Goal: Task Accomplishment & Management: Use online tool/utility

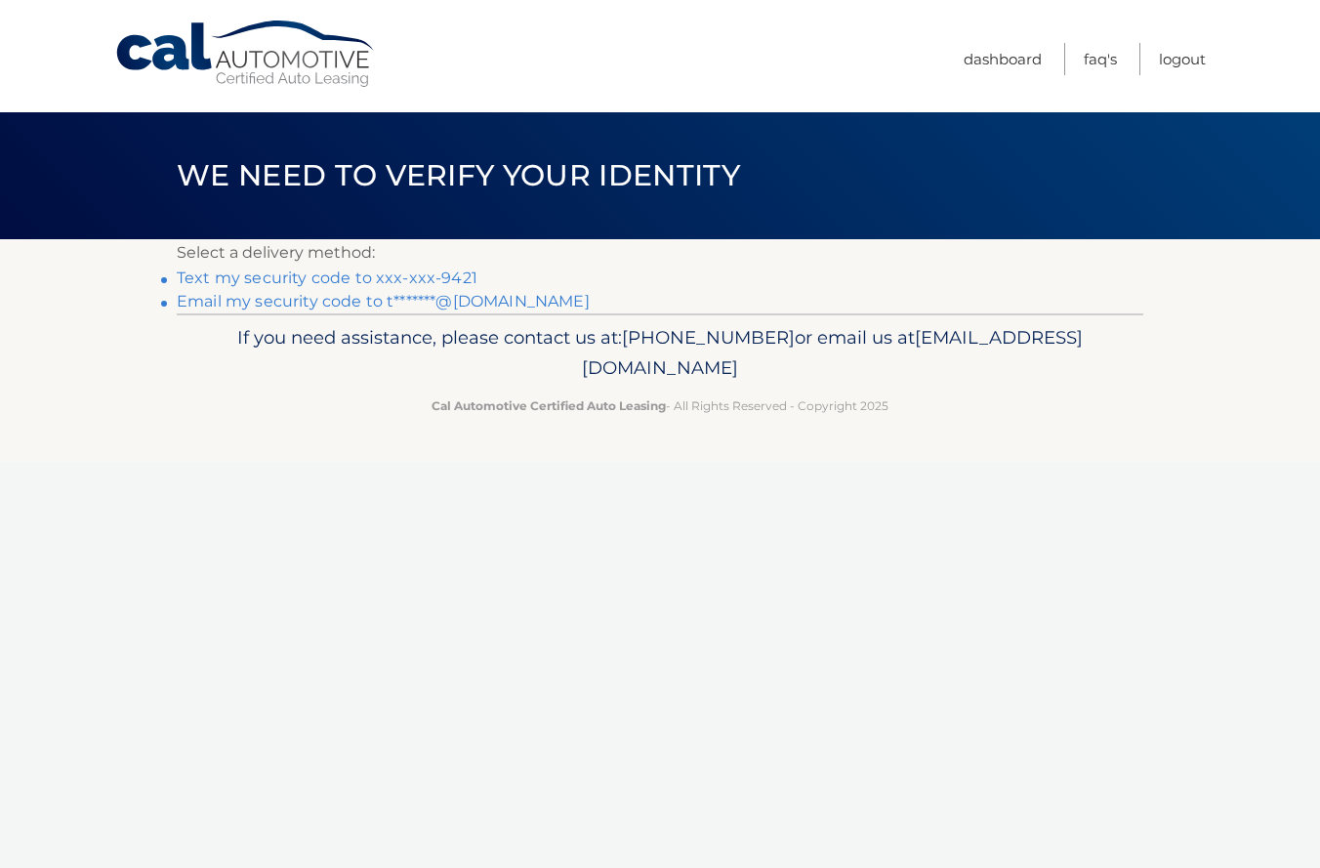
click at [455, 279] on link "Text my security code to xxx-xxx-9421" at bounding box center [327, 278] width 301 height 19
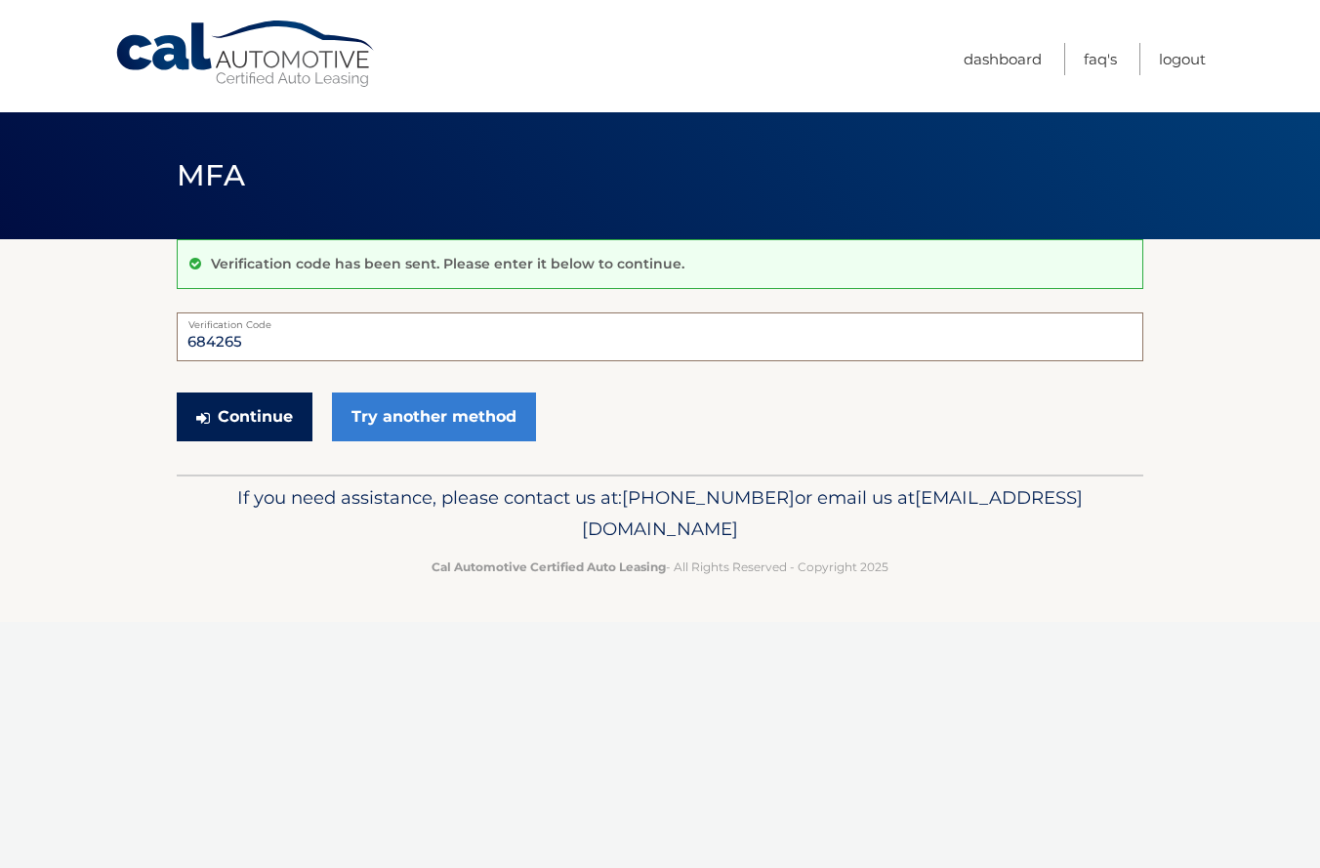
type input "684265"
click at [244, 416] on button "Continue" at bounding box center [245, 417] width 136 height 49
click at [260, 420] on button "Continue" at bounding box center [245, 417] width 136 height 49
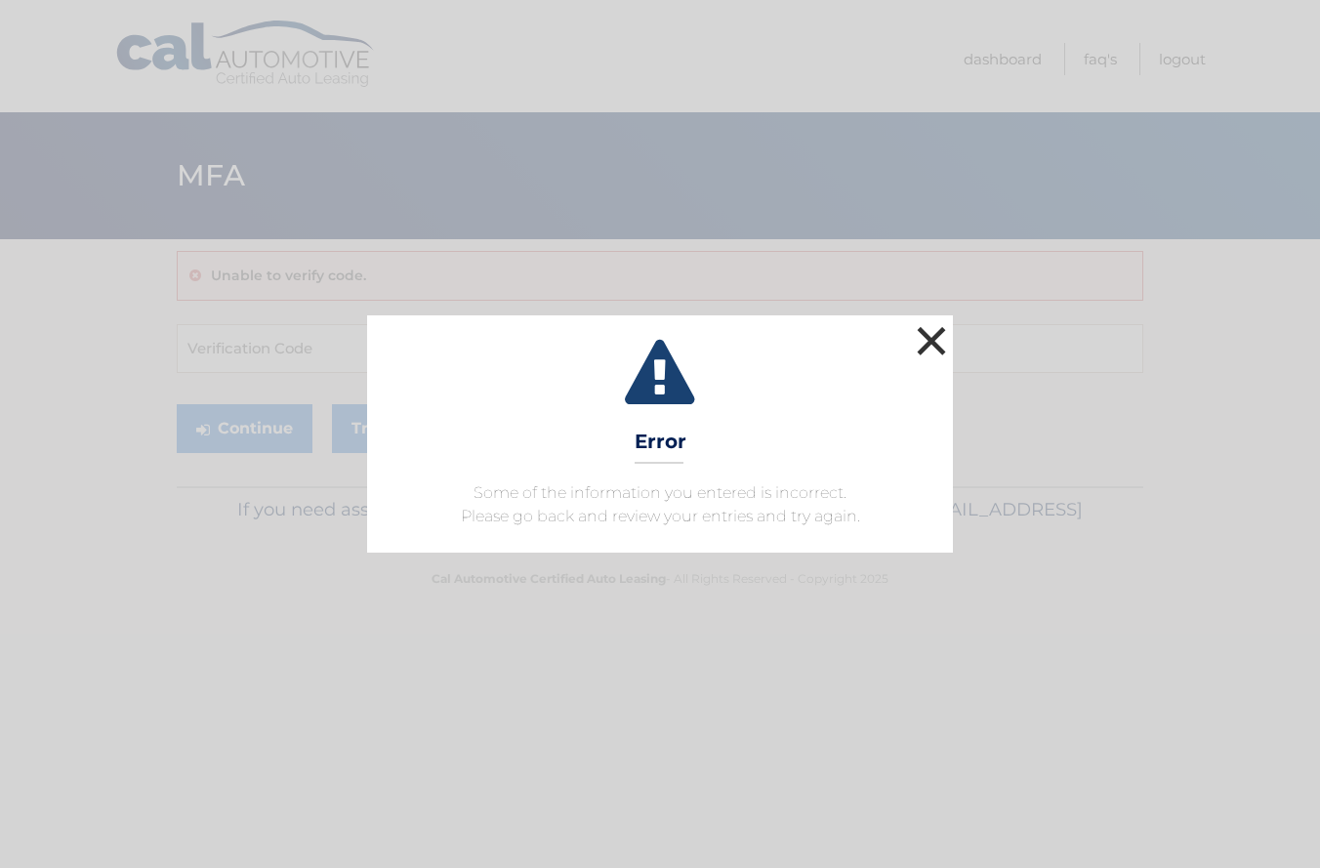
click at [936, 335] on button "×" at bounding box center [931, 340] width 39 height 39
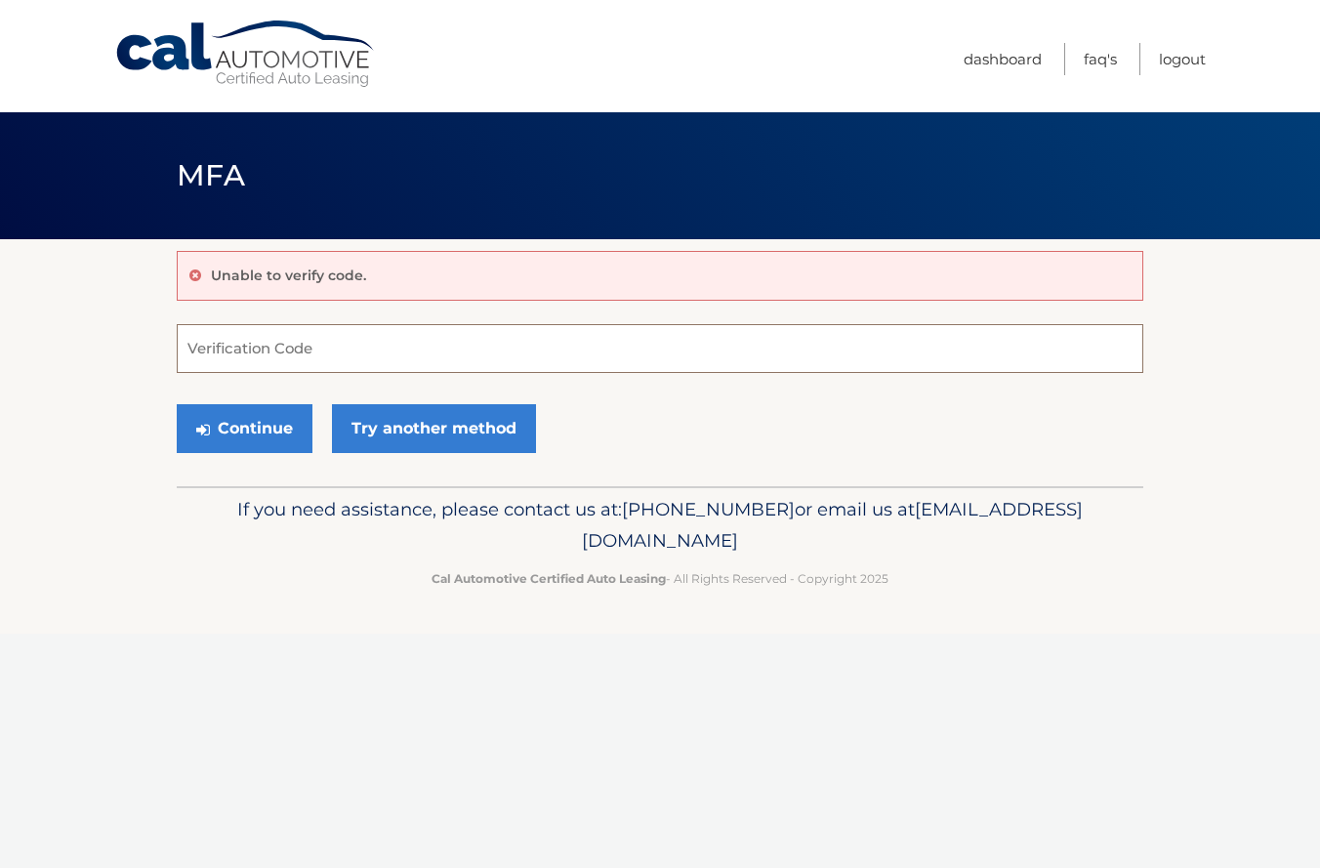
click at [356, 360] on input "Verification Code" at bounding box center [660, 348] width 967 height 49
type input "684265"
click at [223, 426] on button "Continue" at bounding box center [245, 428] width 136 height 49
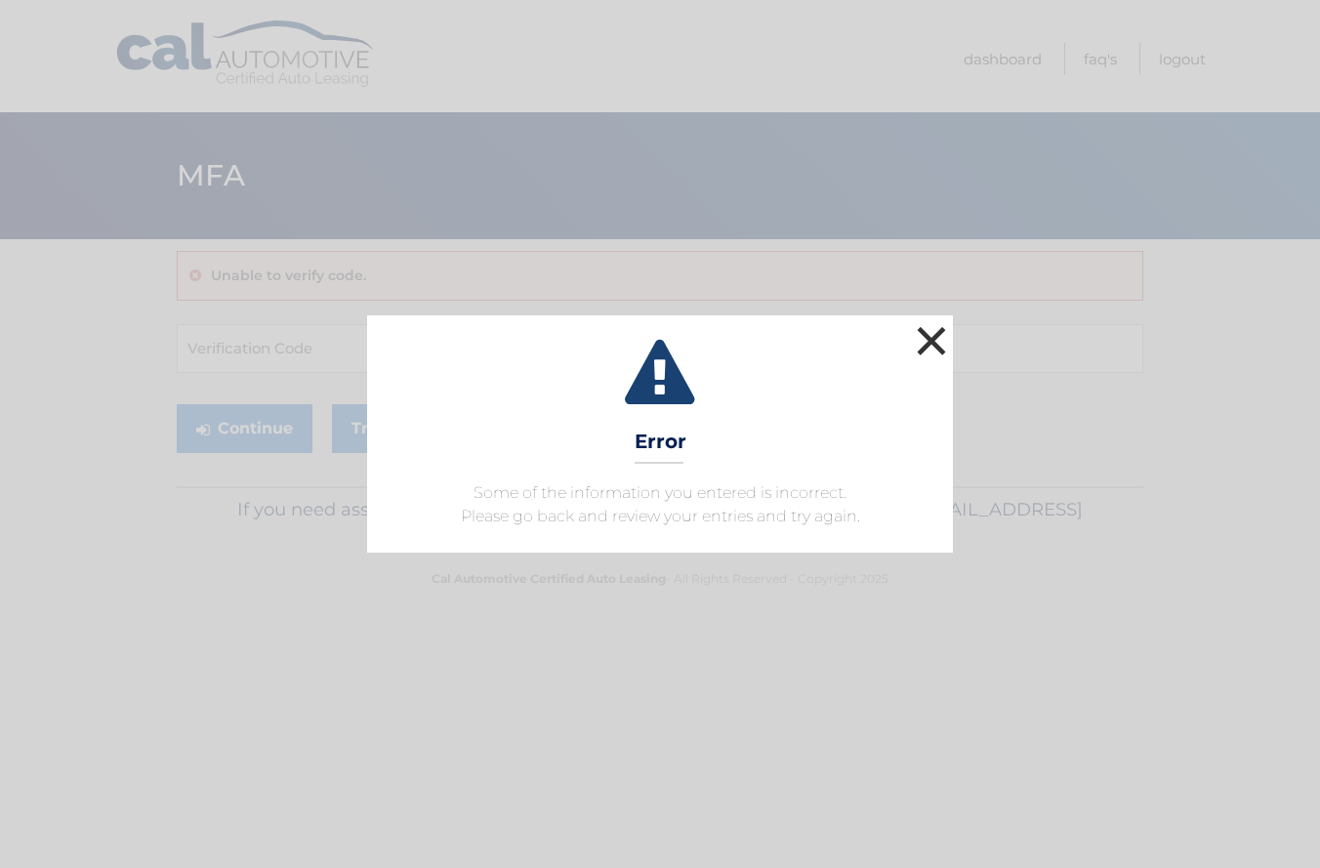
click at [933, 339] on button "×" at bounding box center [931, 340] width 39 height 39
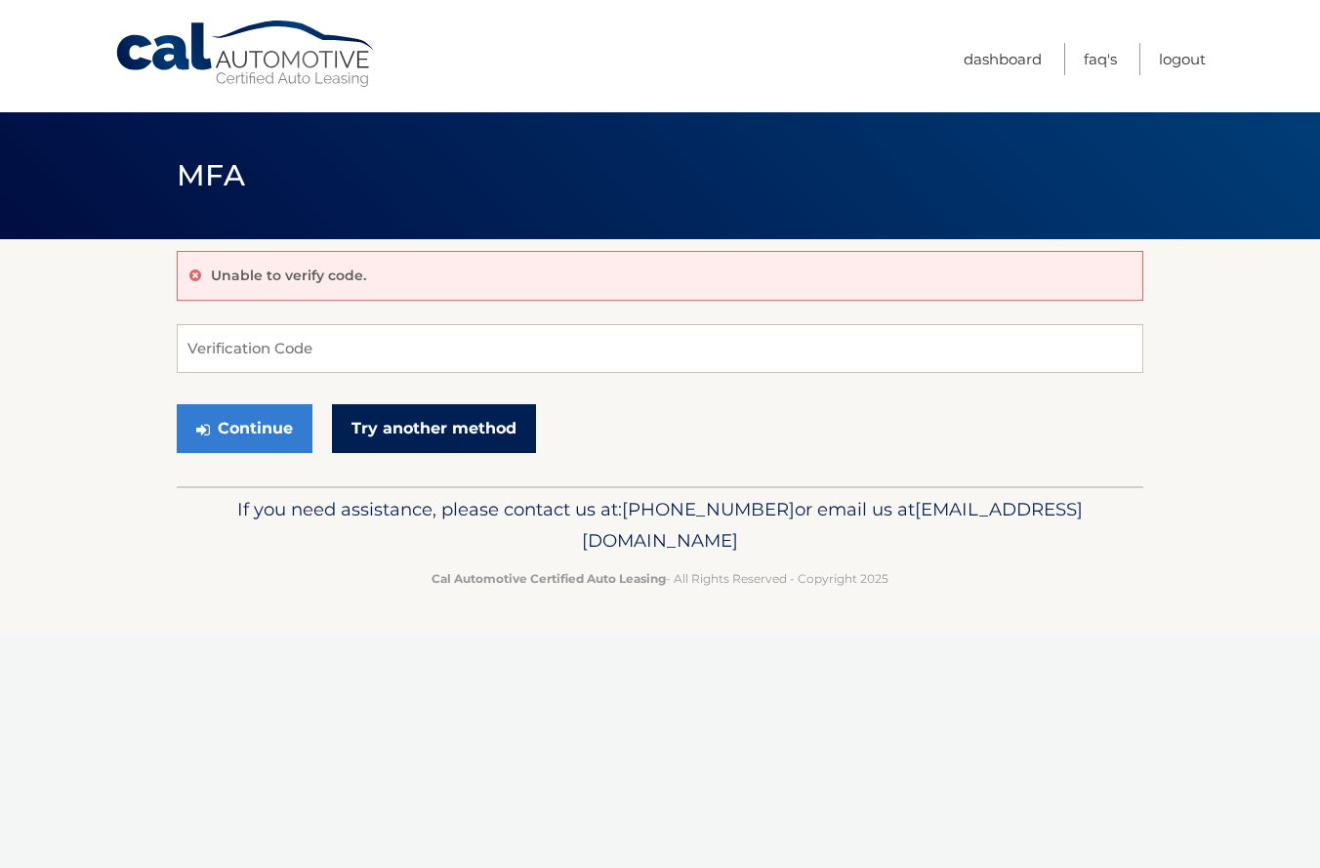
click at [445, 420] on link "Try another method" at bounding box center [434, 428] width 204 height 49
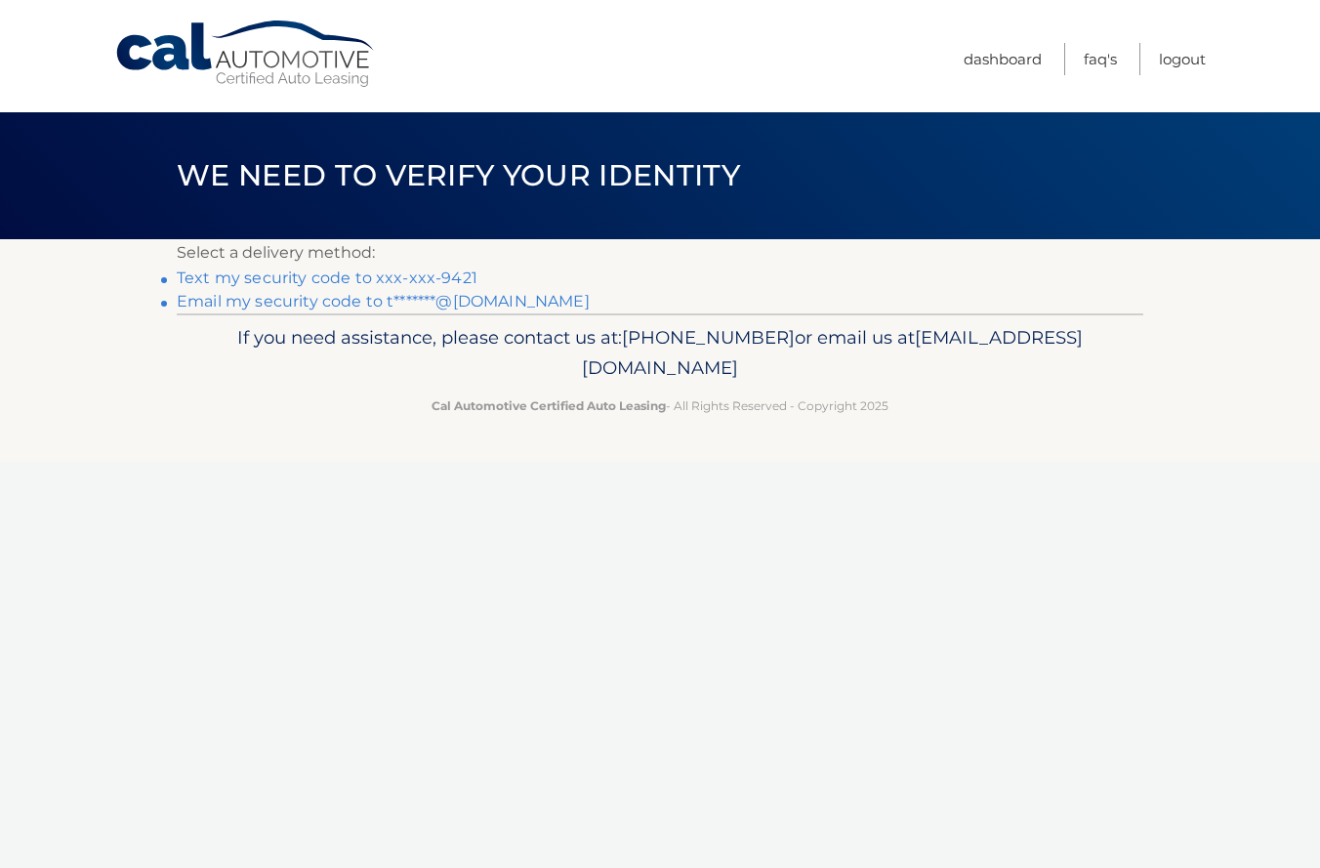
click at [315, 275] on link "Text my security code to xxx-xxx-9421" at bounding box center [327, 278] width 301 height 19
